Goal: Navigation & Orientation: Find specific page/section

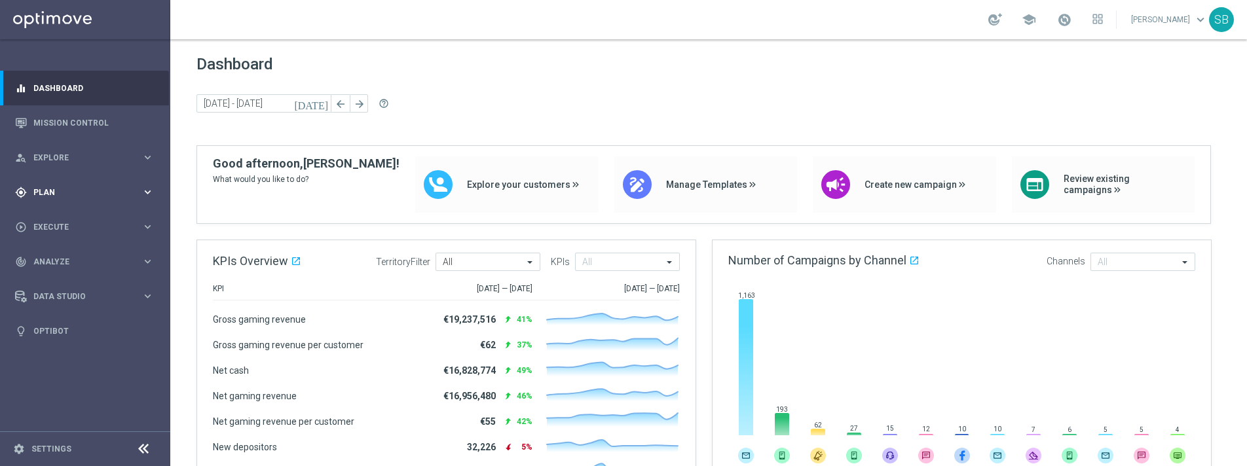
click at [140, 197] on div "gps_fixed Plan" at bounding box center [78, 193] width 126 height 12
click at [79, 219] on link "Target Groups" at bounding box center [85, 219] width 102 height 10
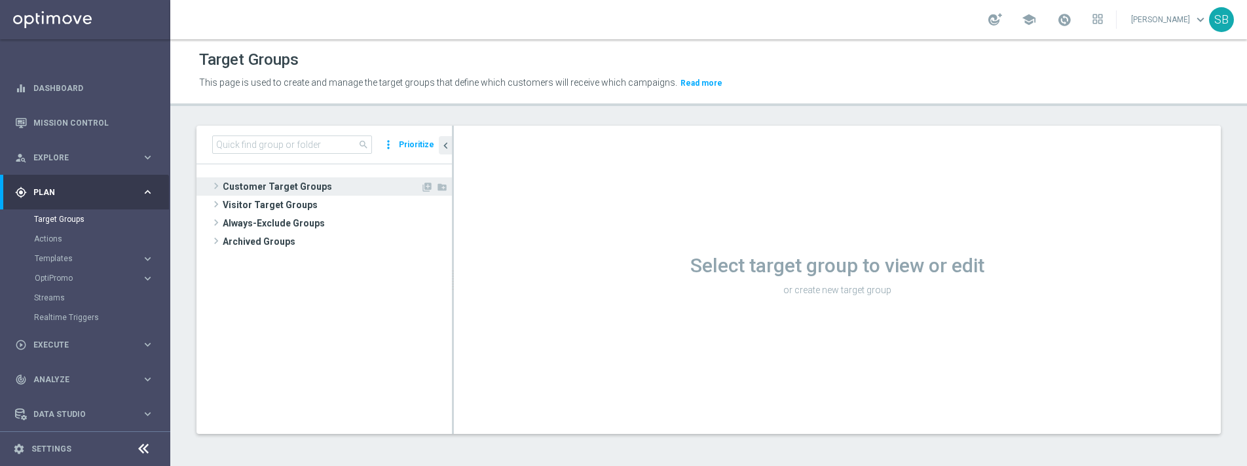
click at [223, 189] on span "Customer Target Groups" at bounding box center [322, 187] width 198 height 18
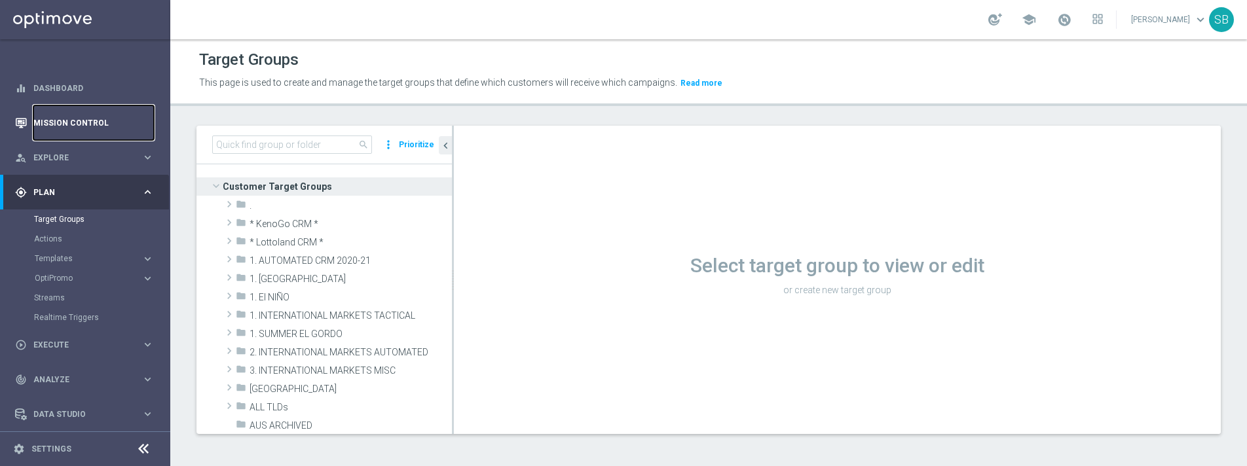
click at [64, 121] on link "Mission Control" at bounding box center [93, 122] width 121 height 35
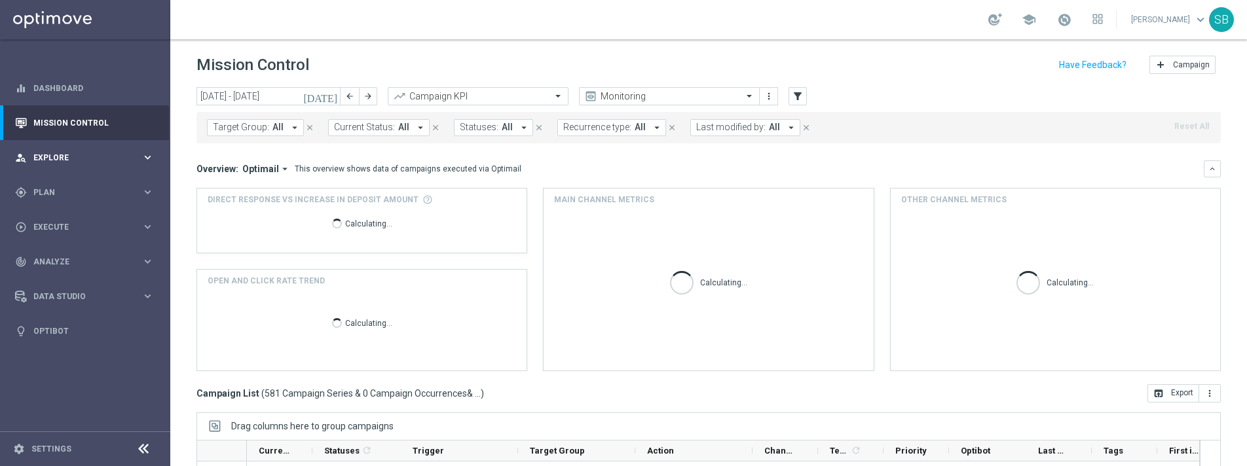
click at [149, 159] on icon "keyboard_arrow_right" at bounding box center [148, 157] width 12 height 12
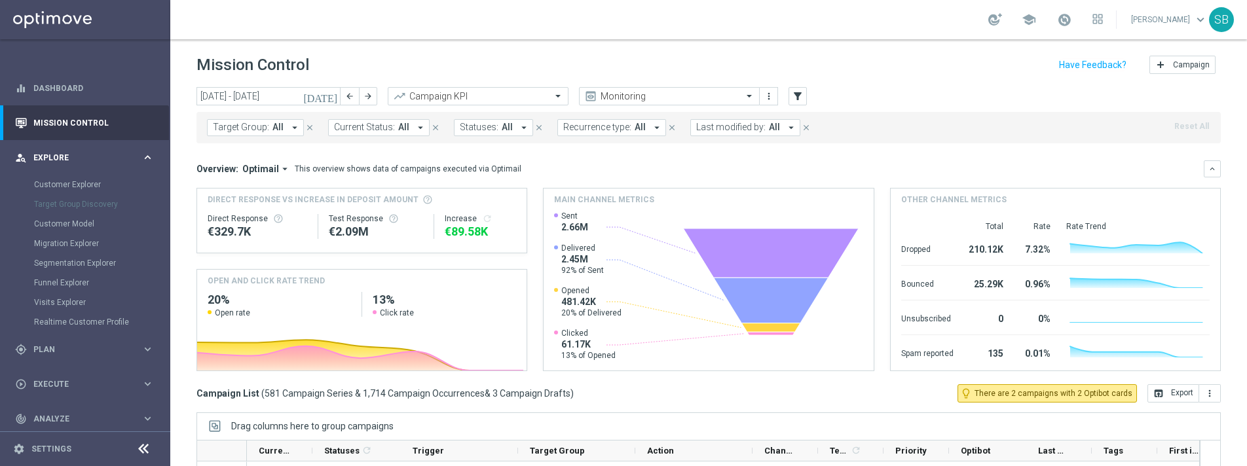
click at [149, 159] on icon "keyboard_arrow_right" at bounding box center [148, 157] width 12 height 12
click at [152, 196] on icon "keyboard_arrow_right" at bounding box center [148, 192] width 12 height 12
click at [152, 196] on div "gps_fixed Plan keyboard_arrow_right" at bounding box center [84, 192] width 169 height 35
click at [149, 222] on icon "keyboard_arrow_right" at bounding box center [148, 227] width 12 height 12
click at [152, 305] on icon "keyboard_arrow_right" at bounding box center [148, 301] width 12 height 12
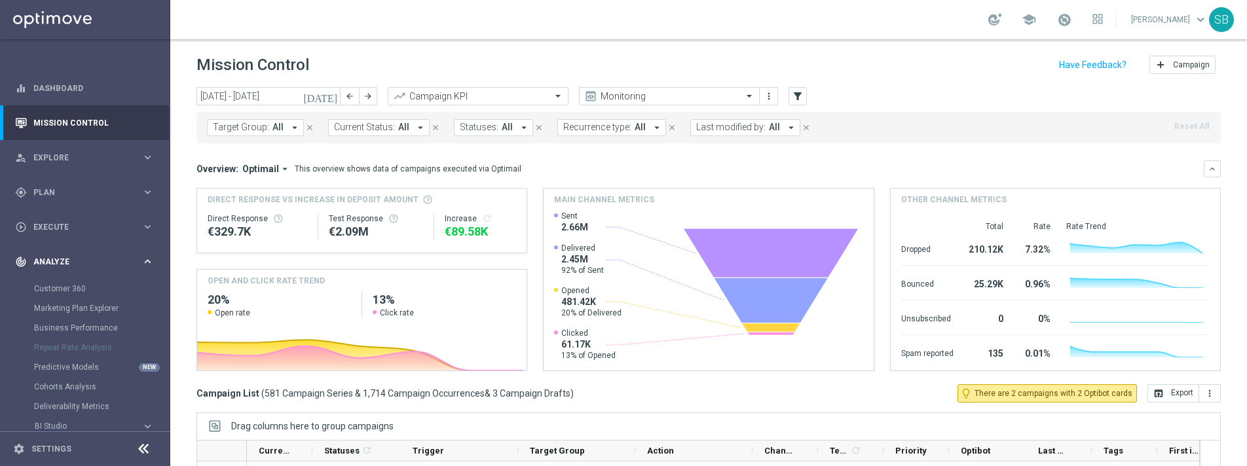
click at [145, 262] on icon "keyboard_arrow_right" at bounding box center [148, 262] width 12 height 12
click at [149, 298] on icon "keyboard_arrow_right" at bounding box center [148, 296] width 12 height 12
